Goal: Find contact information: Obtain details needed to contact an individual or organization

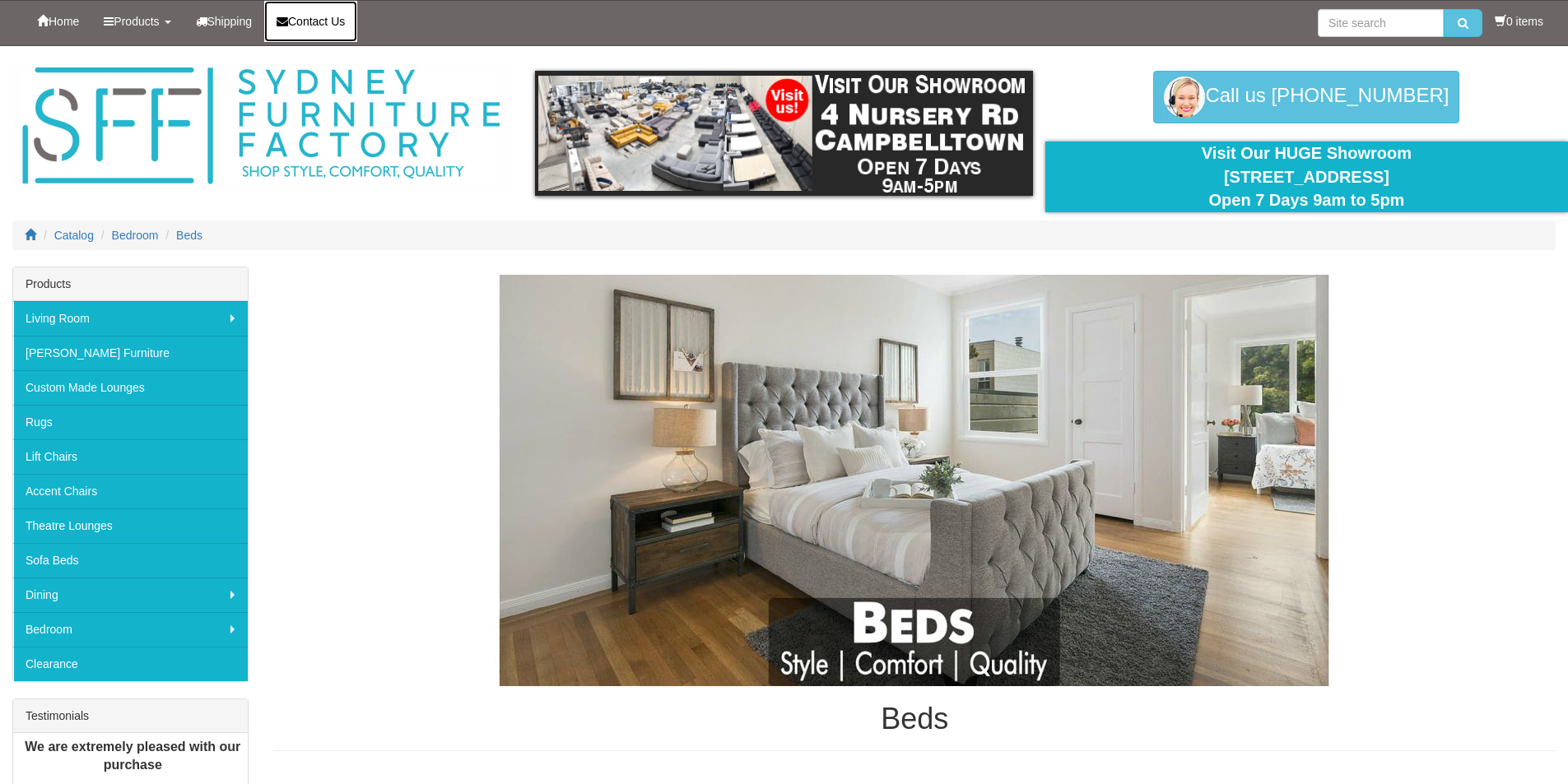
click at [339, 29] on link "Contact Us" at bounding box center [310, 21] width 93 height 41
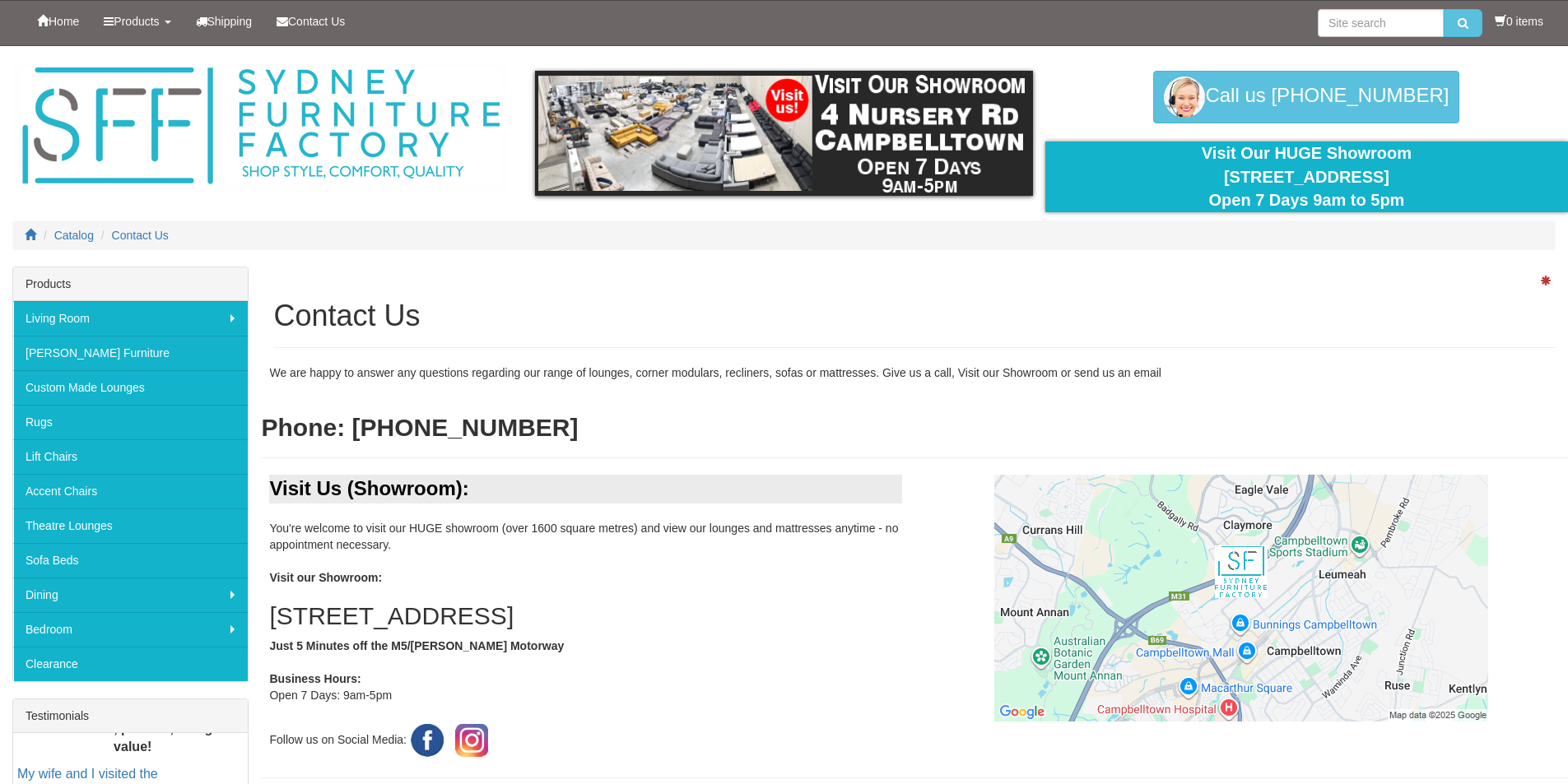
scroll to position [246, 0]
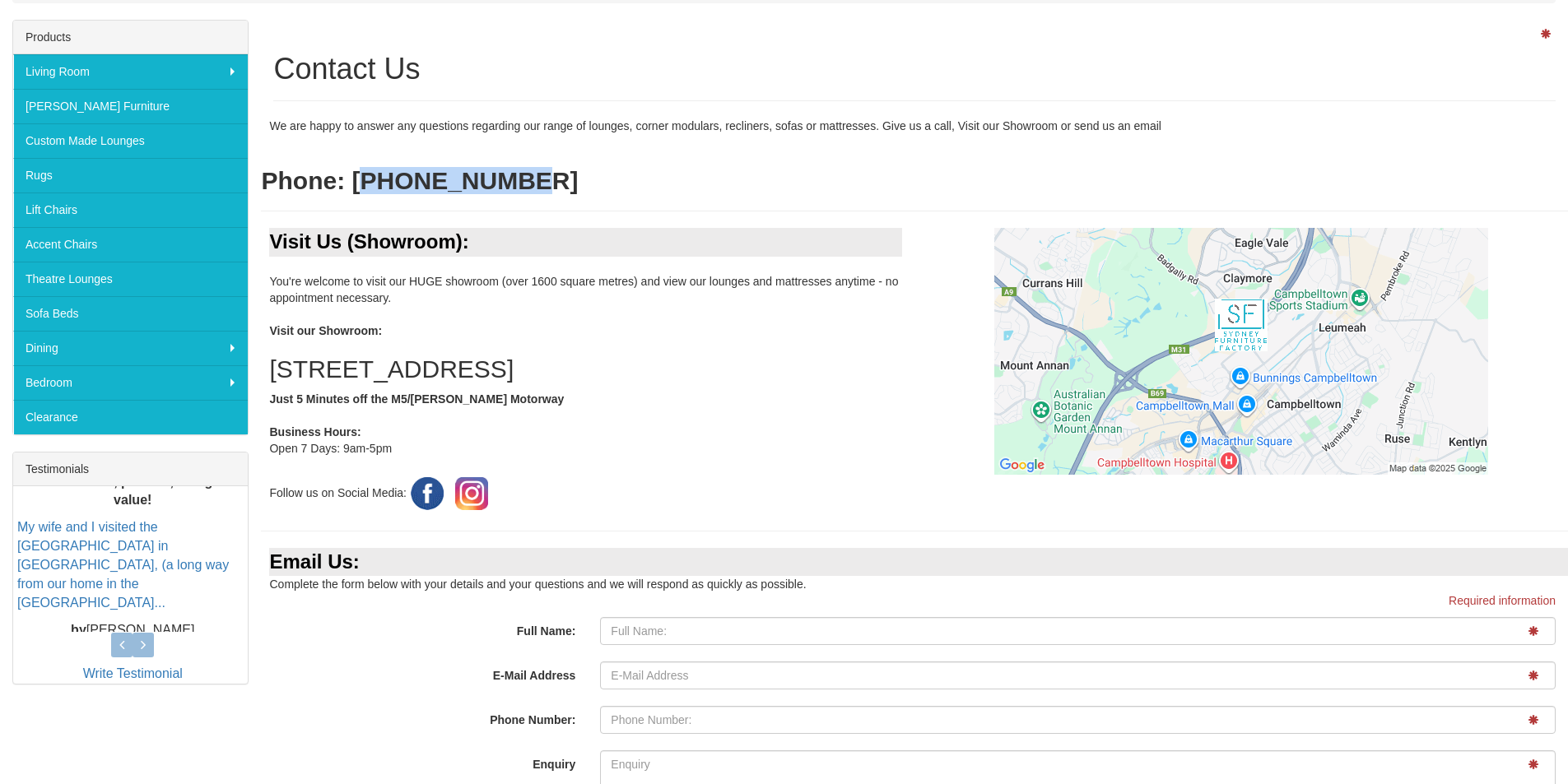
drag, startPoint x: 491, startPoint y: 166, endPoint x: 504, endPoint y: 164, distance: 13.2
click at [504, 164] on div "We are happy to answer any questions regarding our range of lounges, corner mod…" at bounding box center [915, 172] width 1307 height 110
copy b "2 4620 9296"
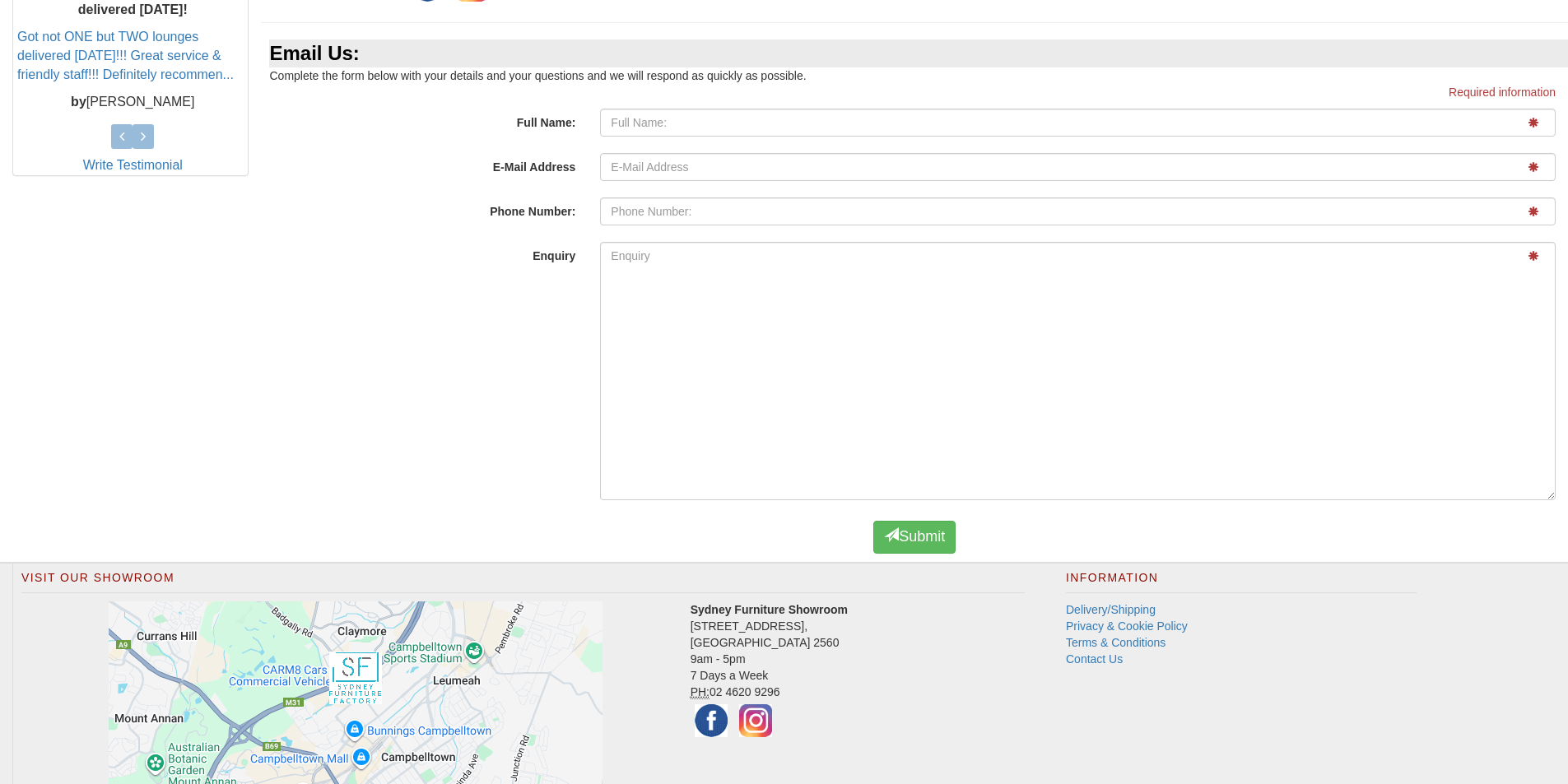
scroll to position [861, 0]
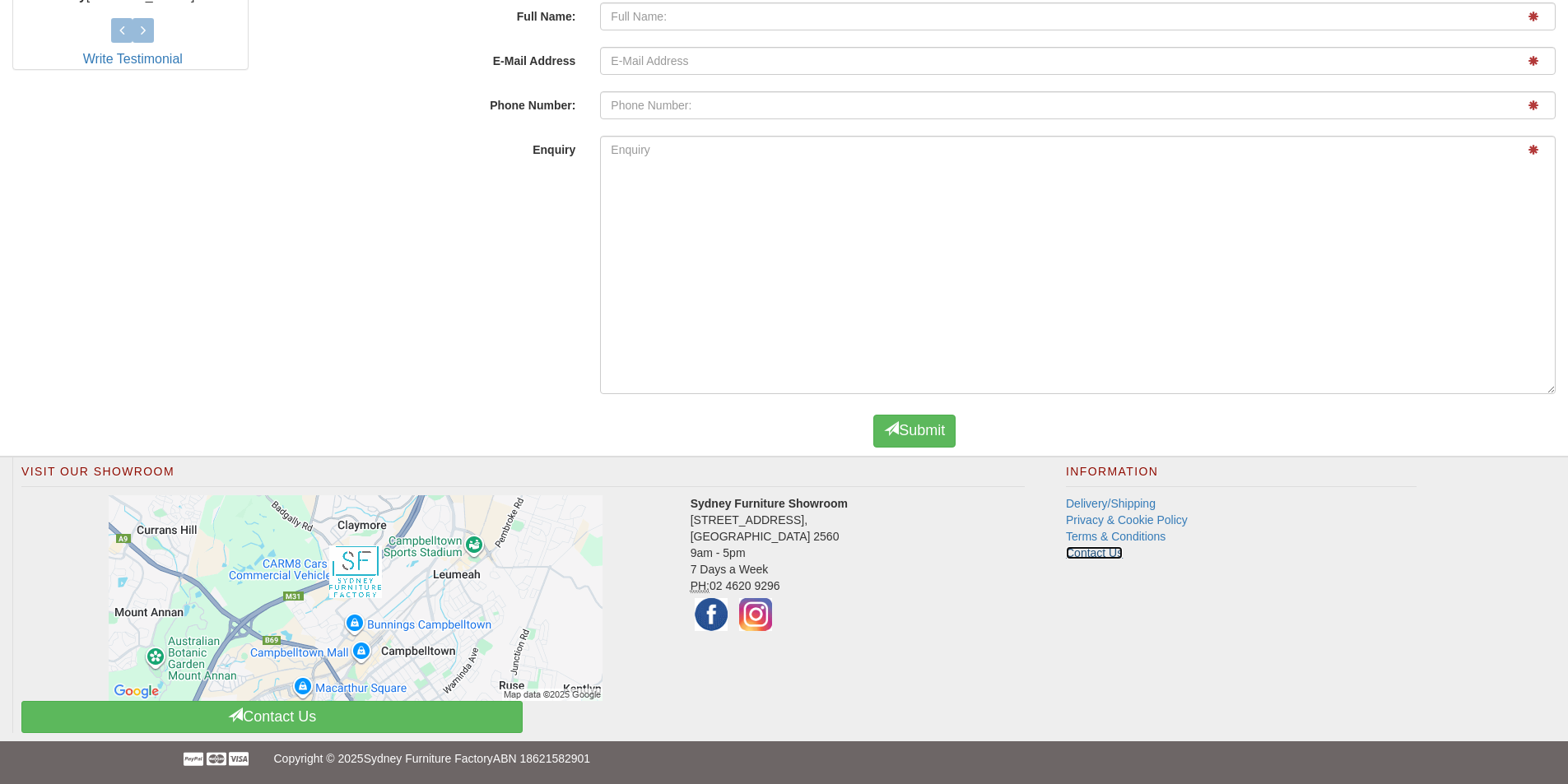
click at [1100, 554] on link "Contact Us" at bounding box center [1094, 552] width 57 height 13
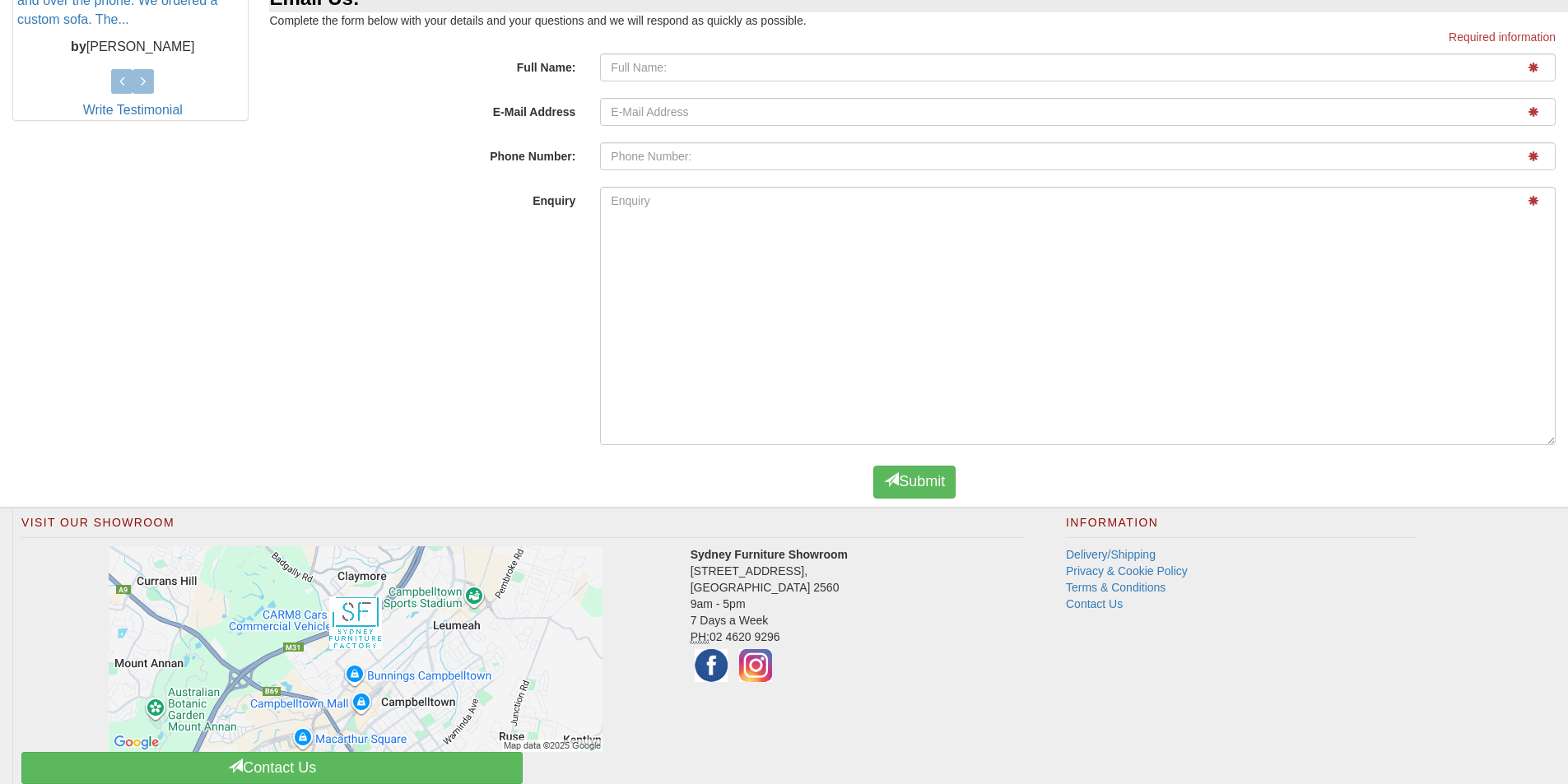
scroll to position [861, 0]
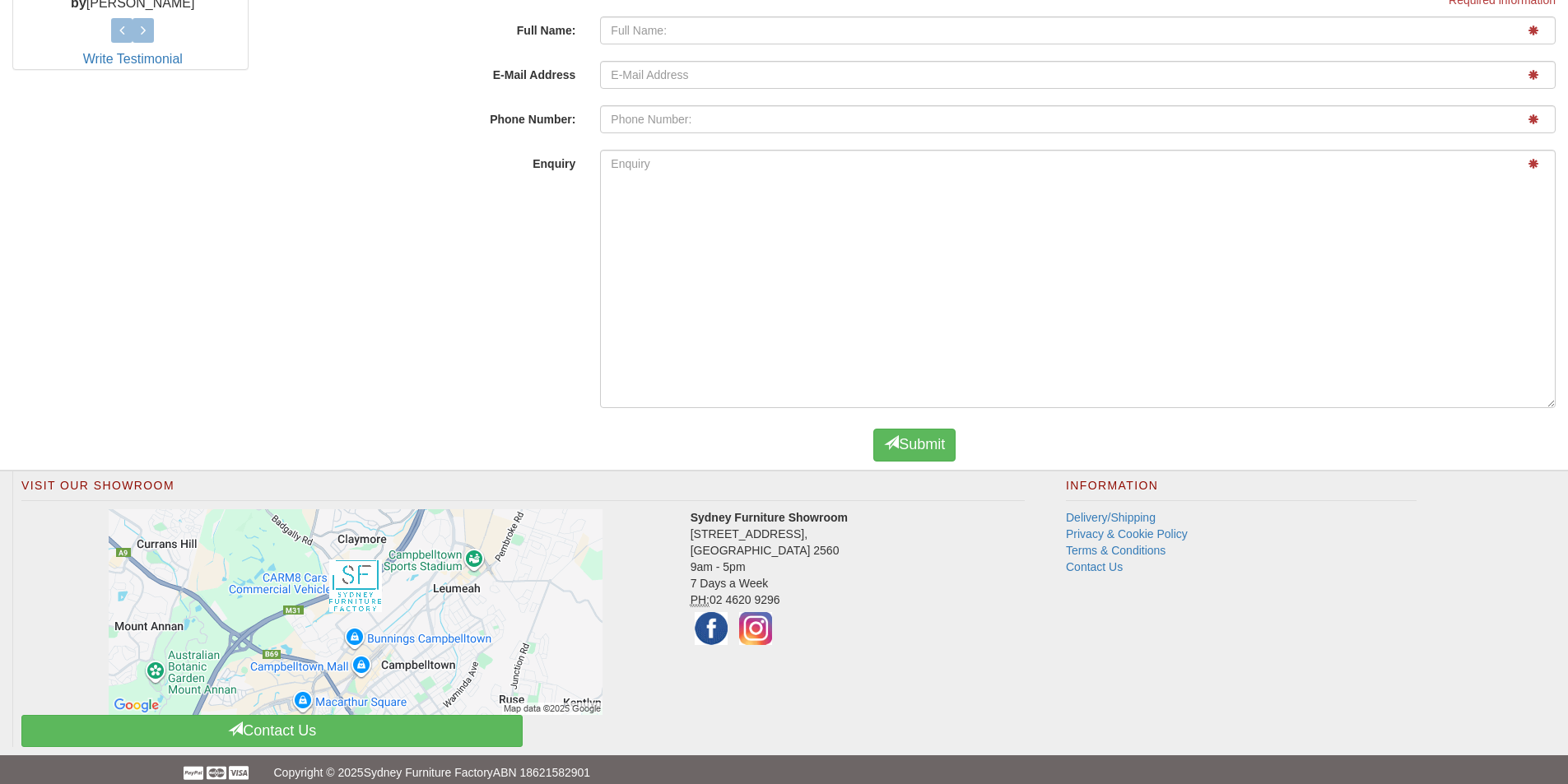
scroll to position [861, 0]
